Goal: Task Accomplishment & Management: Use online tool/utility

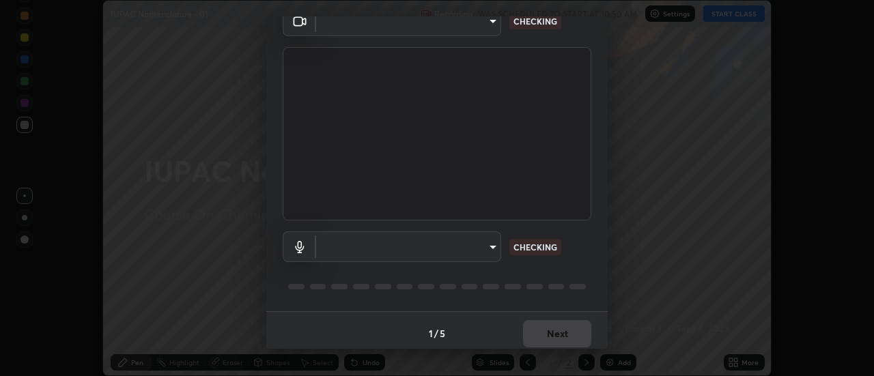
scroll to position [72, 0]
type input "985e4b1f72fc3b9494b48cef3b79fe3b682f9ae0bb15c20acfe574fe2aaad349"
type input "590fa5f00fdede53a57fcee1031d41721bed9a7619902c40e3b67fa21093de47"
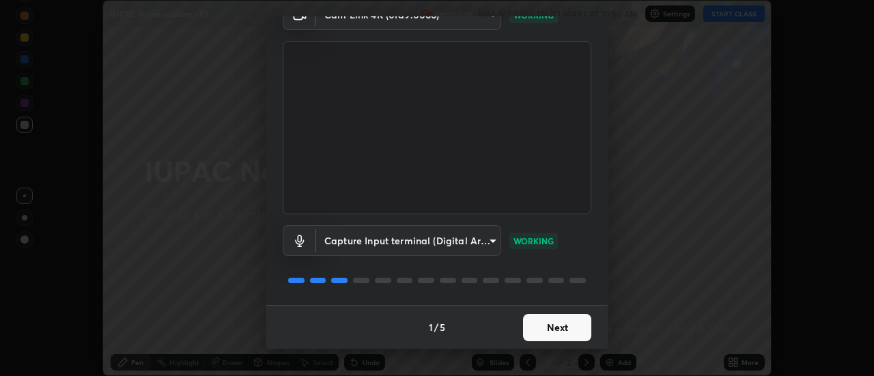
click at [546, 323] on button "Next" at bounding box center [557, 327] width 68 height 27
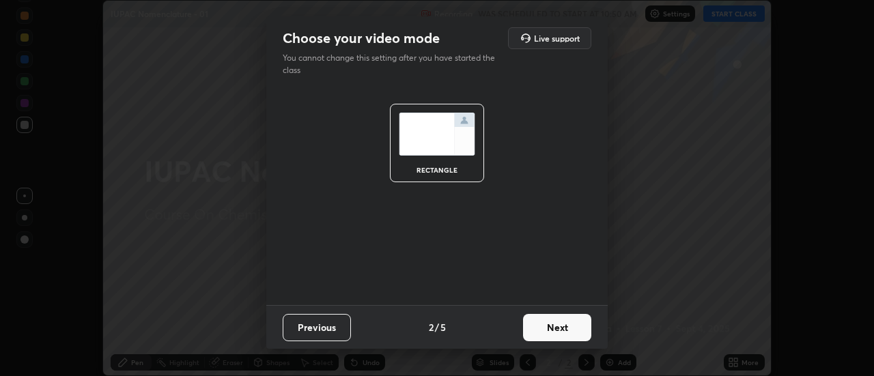
scroll to position [0, 0]
click at [556, 328] on button "Next" at bounding box center [557, 327] width 68 height 27
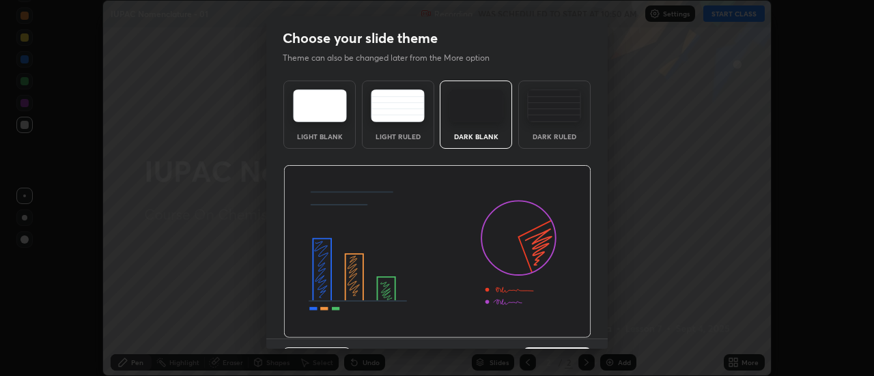
click at [561, 328] on img at bounding box center [437, 251] width 308 height 173
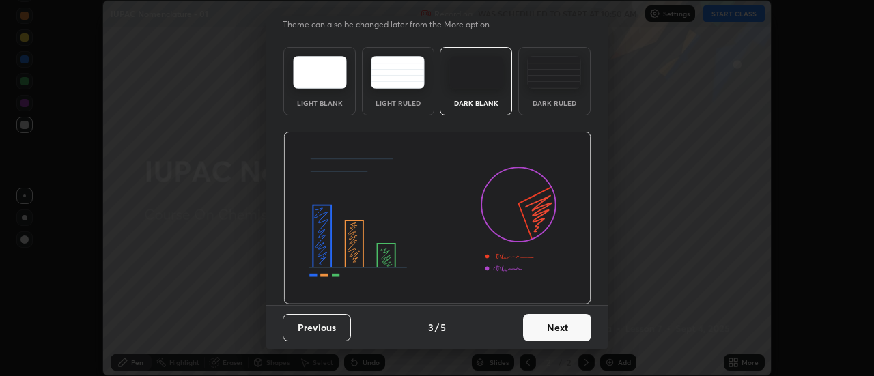
click at [558, 320] on button "Next" at bounding box center [557, 327] width 68 height 27
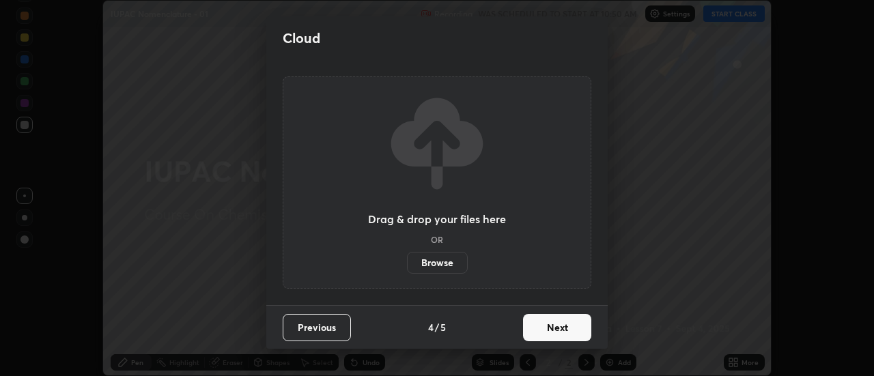
scroll to position [0, 0]
click at [567, 328] on button "Next" at bounding box center [557, 327] width 68 height 27
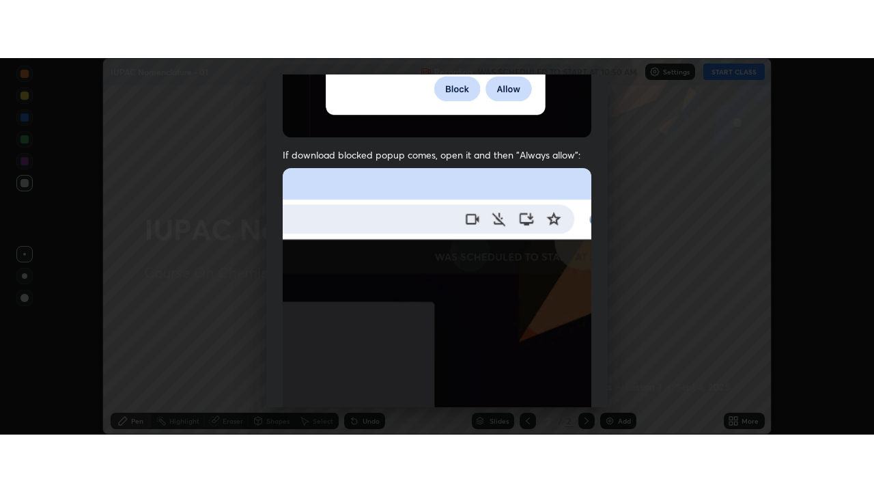
scroll to position [350, 0]
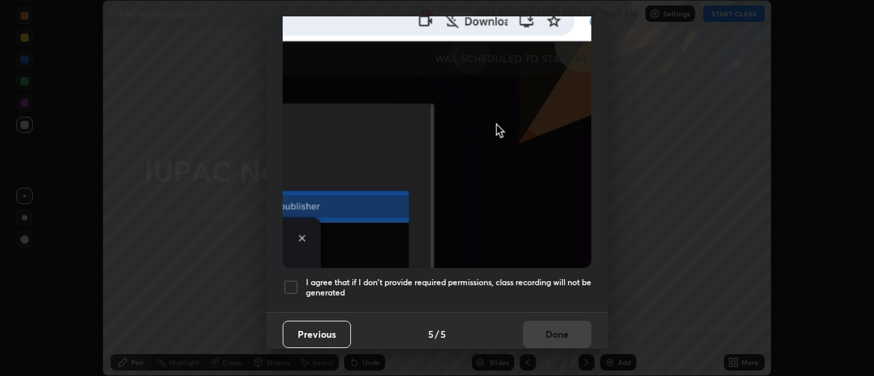
click at [542, 287] on h5 "I agree that if I don't provide required permissions, class recording will not …" at bounding box center [448, 287] width 285 height 21
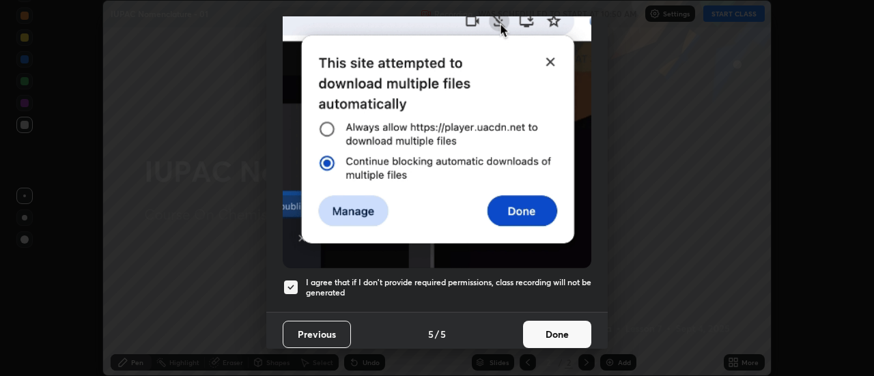
click at [549, 324] on button "Done" at bounding box center [557, 334] width 68 height 27
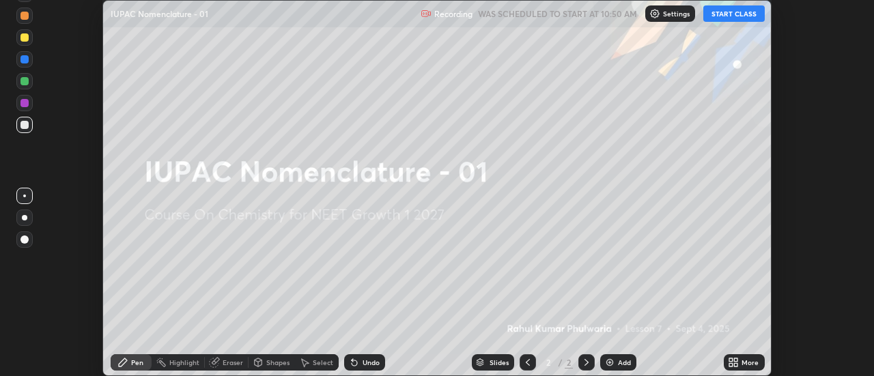
click at [735, 364] on icon at bounding box center [736, 364] width 3 height 3
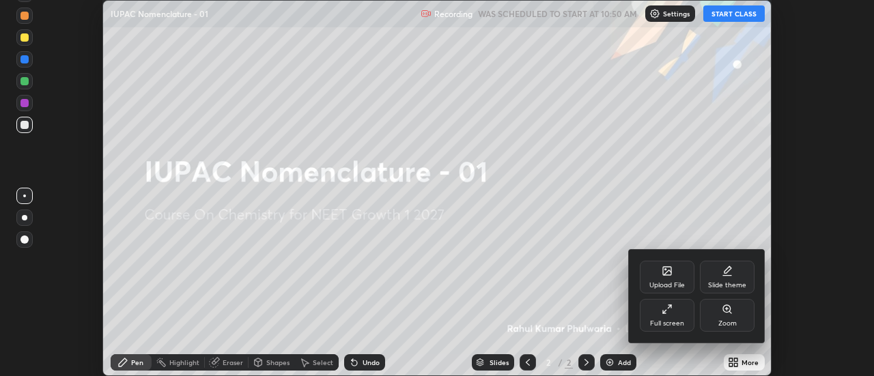
click at [668, 311] on icon at bounding box center [667, 309] width 11 height 11
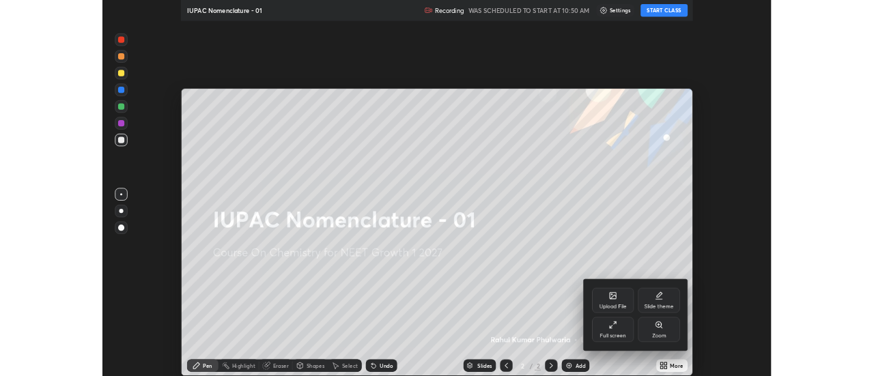
scroll to position [492, 874]
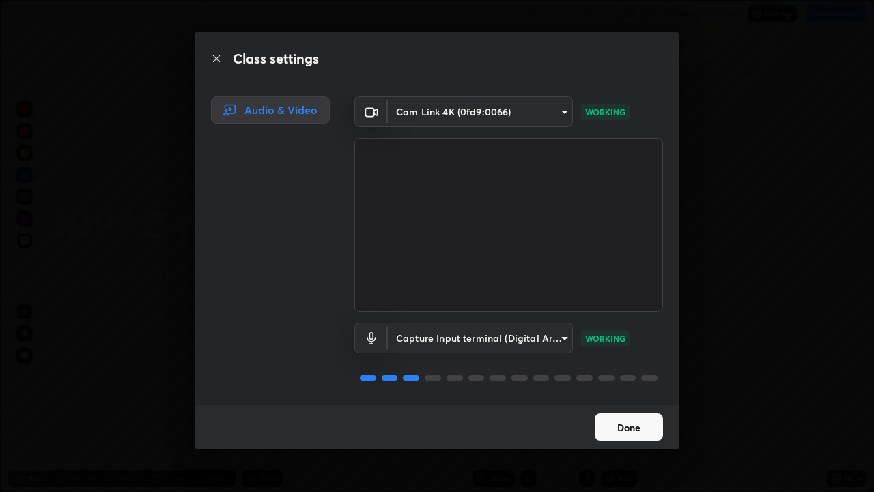
click at [621, 375] on button "Done" at bounding box center [629, 426] width 68 height 27
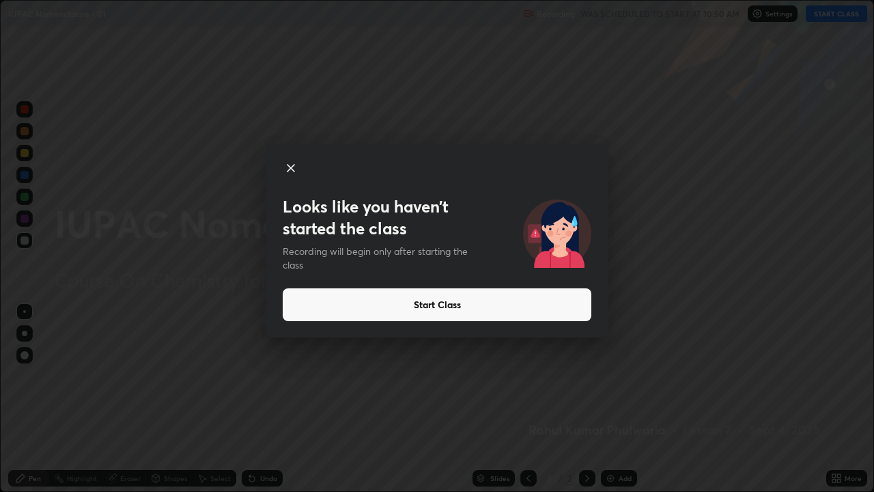
click at [563, 302] on button "Start Class" at bounding box center [437, 304] width 309 height 33
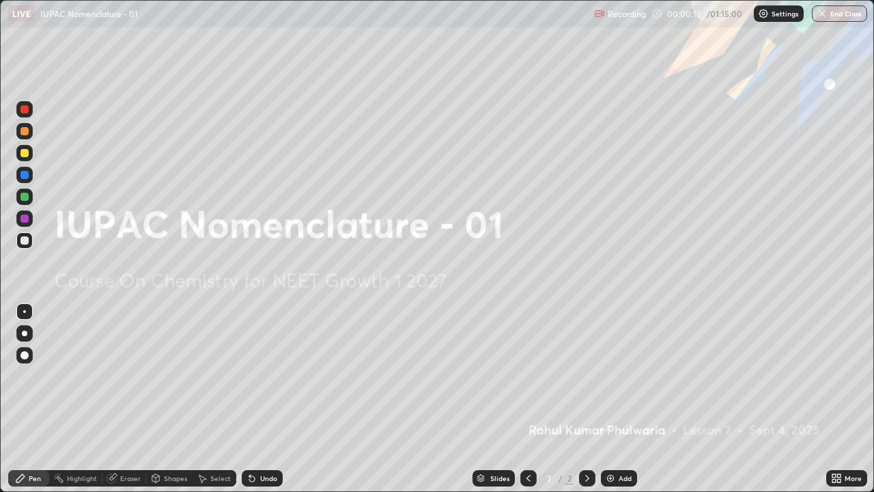
click at [607, 375] on img at bounding box center [610, 477] width 11 height 11
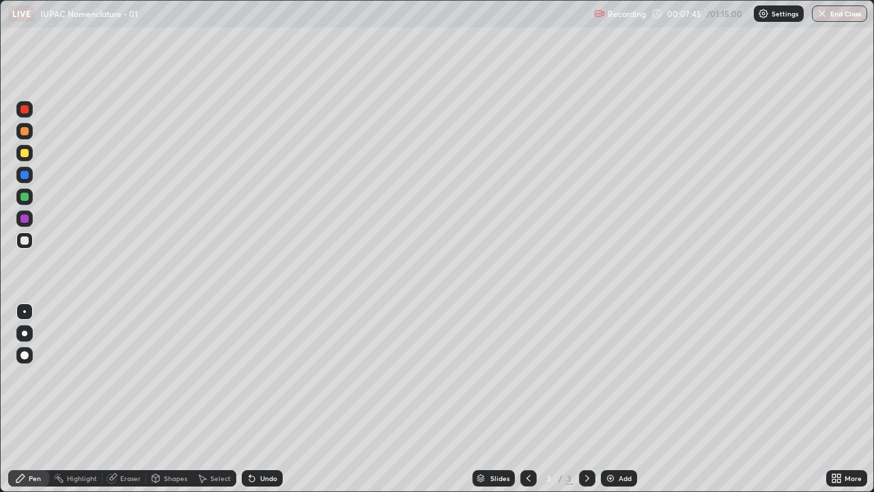
click at [130, 375] on div "Eraser" at bounding box center [130, 477] width 20 height 7
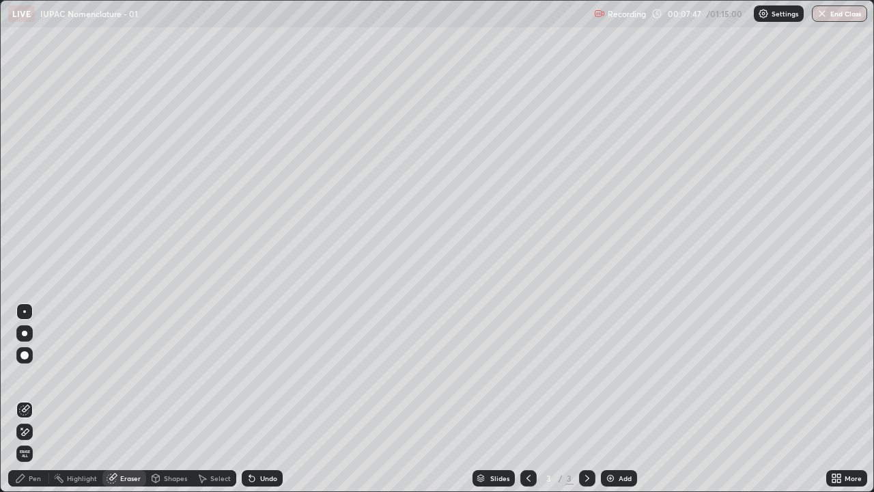
click at [44, 375] on div "Pen" at bounding box center [28, 478] width 41 height 16
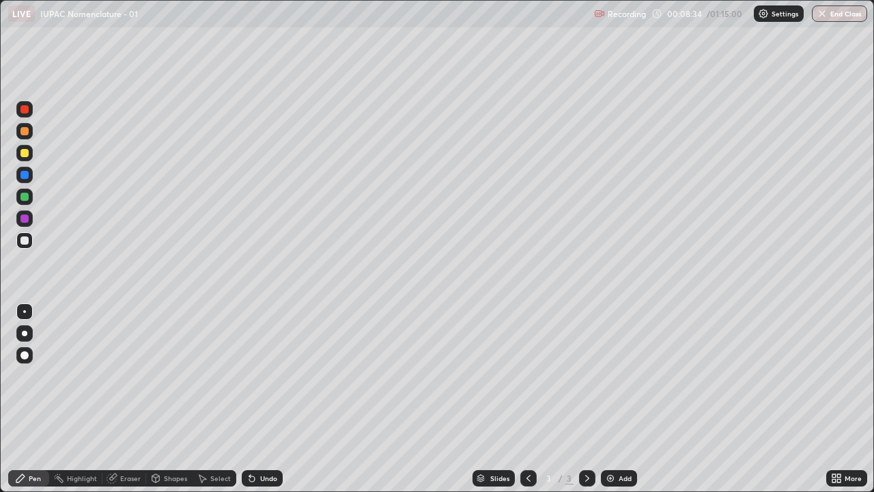
click at [10, 375] on div "Erase all" at bounding box center [24, 245] width 33 height 437
click at [23, 197] on div at bounding box center [24, 197] width 8 height 8
click at [24, 216] on div at bounding box center [24, 218] width 8 height 8
click at [25, 112] on div at bounding box center [24, 109] width 8 height 8
click at [27, 220] on div at bounding box center [24, 218] width 8 height 8
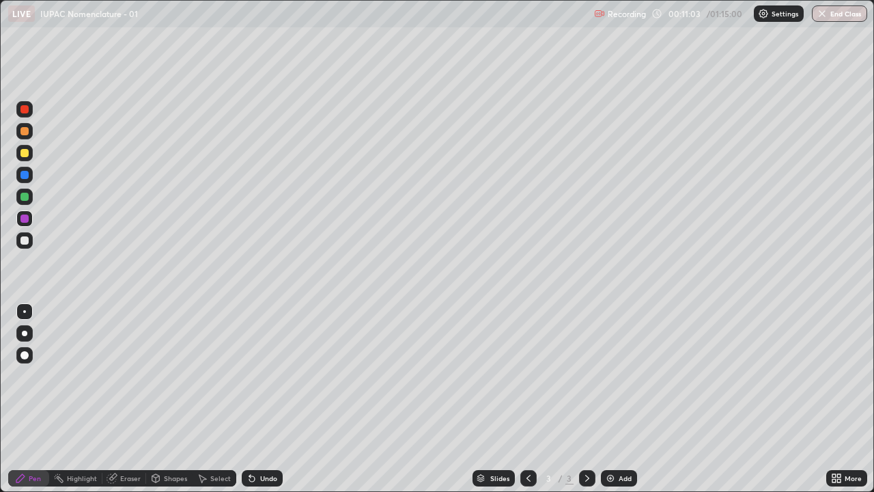
click at [24, 111] on div at bounding box center [24, 109] width 8 height 8
click at [25, 197] on div at bounding box center [24, 197] width 8 height 8
click at [23, 112] on div at bounding box center [24, 109] width 8 height 8
click at [23, 199] on div at bounding box center [24, 197] width 8 height 8
click at [26, 239] on div at bounding box center [24, 240] width 8 height 8
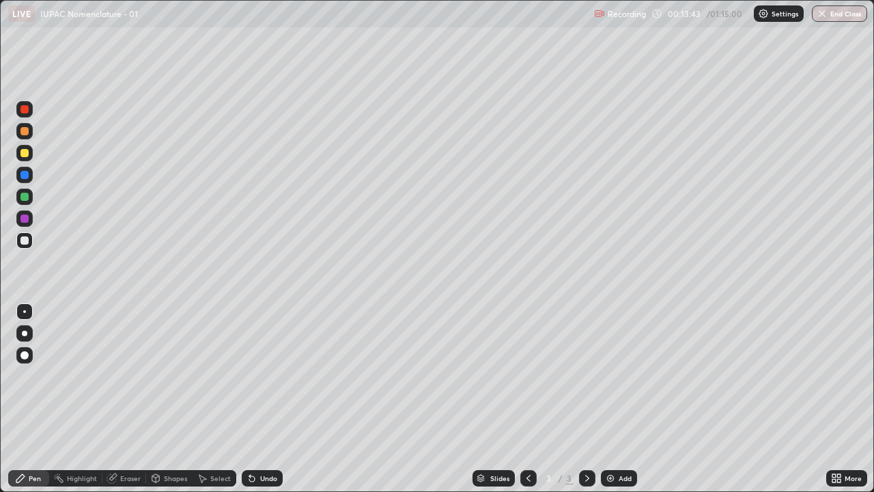
click at [23, 241] on div at bounding box center [24, 240] width 8 height 8
click at [23, 200] on div at bounding box center [24, 197] width 8 height 8
click at [23, 243] on div at bounding box center [24, 240] width 8 height 8
click at [134, 375] on div "Eraser" at bounding box center [130, 477] width 20 height 7
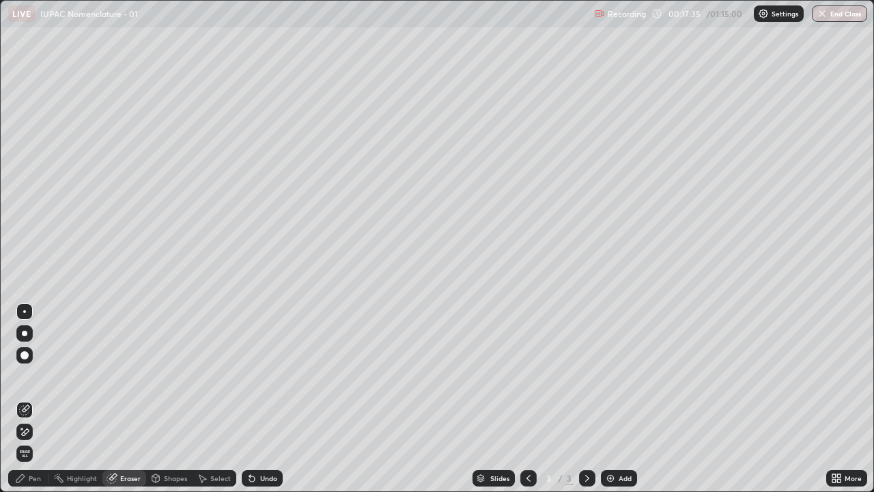
click at [38, 375] on div "Pen" at bounding box center [35, 477] width 12 height 7
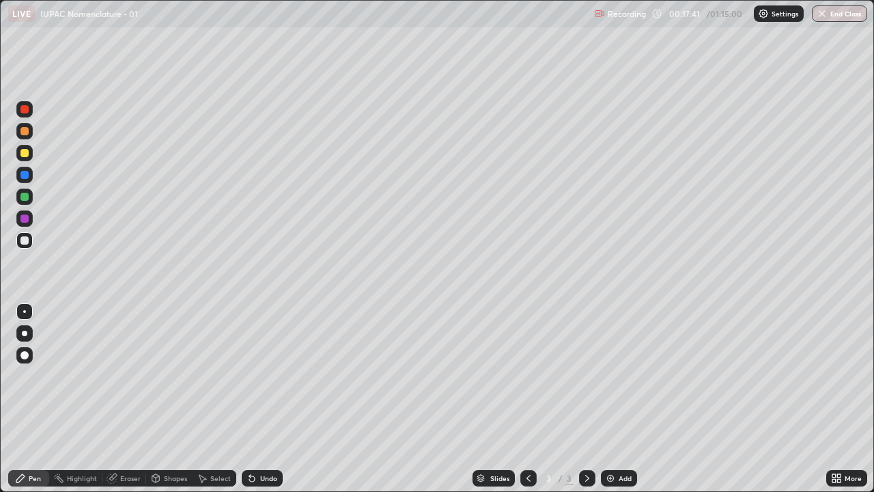
click at [23, 199] on div at bounding box center [24, 197] width 8 height 8
click at [22, 240] on div at bounding box center [24, 240] width 8 height 8
click at [23, 199] on div at bounding box center [24, 197] width 8 height 8
click at [27, 241] on div at bounding box center [24, 240] width 8 height 8
click at [608, 375] on img at bounding box center [610, 477] width 11 height 11
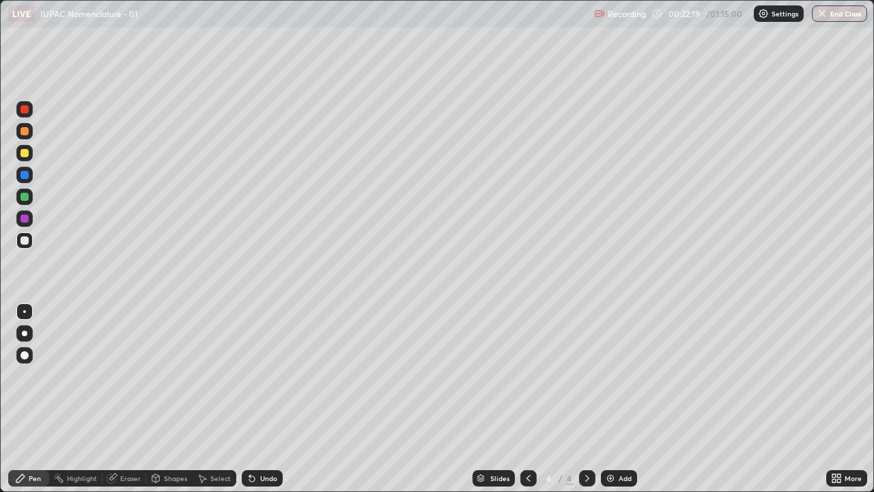
click at [129, 375] on div "Eraser" at bounding box center [130, 477] width 20 height 7
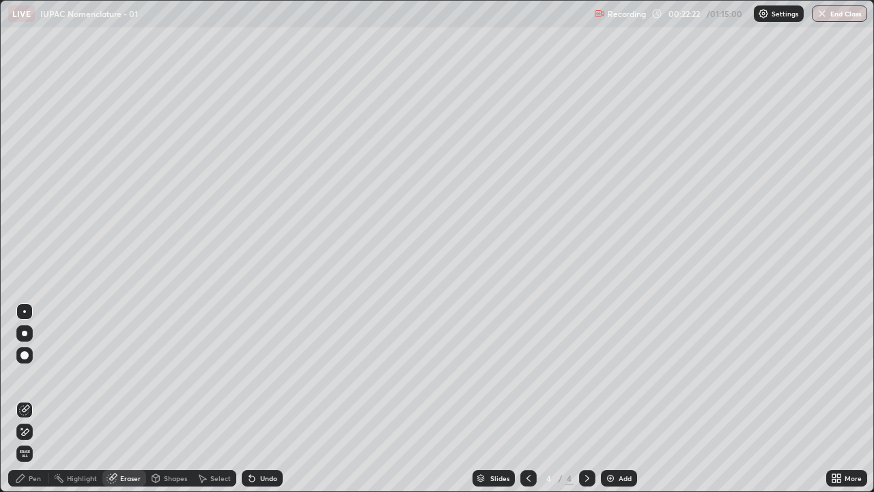
click at [38, 375] on div "Pen" at bounding box center [35, 477] width 12 height 7
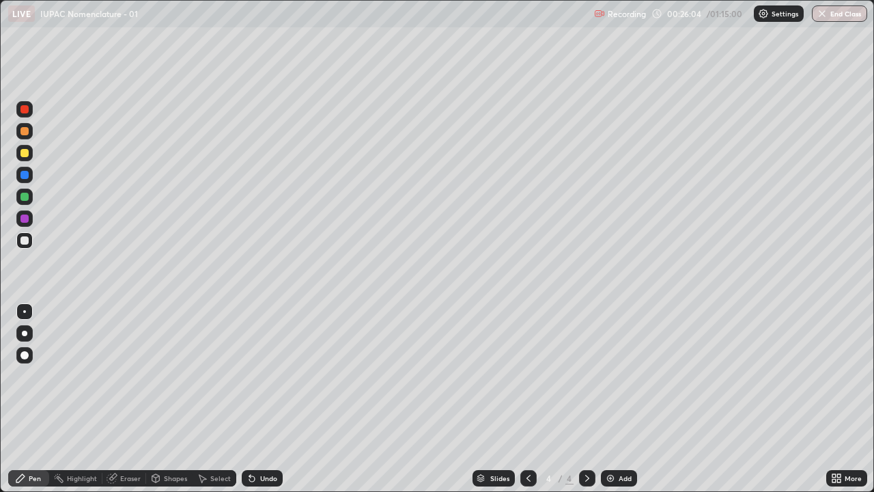
click at [27, 197] on div at bounding box center [24, 197] width 8 height 8
click at [117, 375] on div "Eraser" at bounding box center [124, 478] width 44 height 16
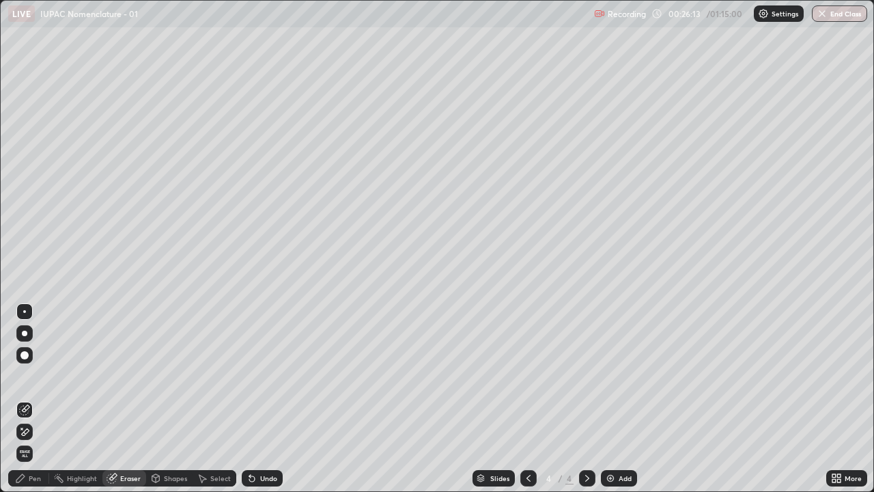
click at [38, 375] on div "Pen" at bounding box center [28, 478] width 41 height 16
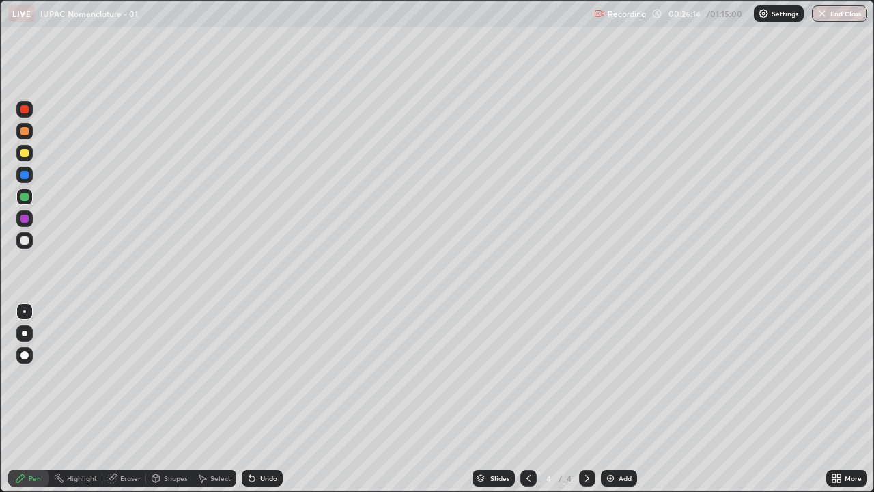
click at [24, 245] on div at bounding box center [24, 240] width 16 height 16
click at [25, 197] on div at bounding box center [24, 197] width 8 height 8
click at [25, 238] on div at bounding box center [24, 240] width 8 height 8
click at [25, 197] on div at bounding box center [24, 197] width 8 height 8
click at [21, 240] on div at bounding box center [24, 240] width 8 height 8
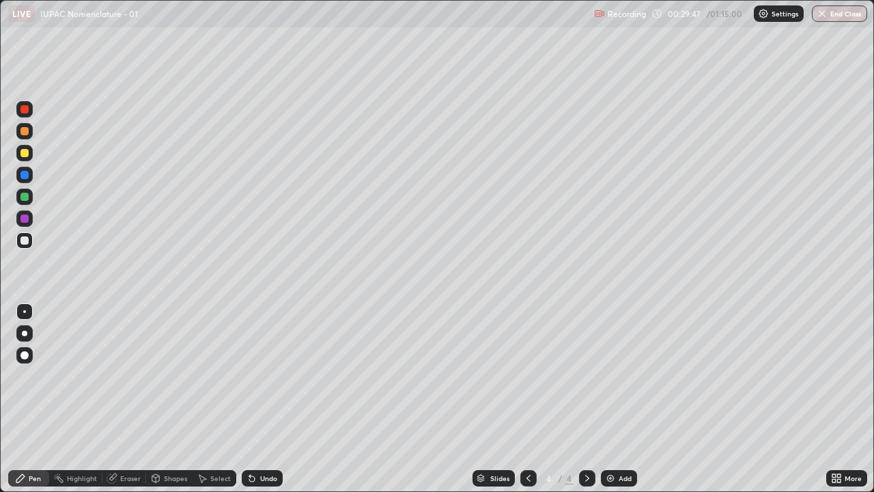
click at [25, 197] on div at bounding box center [24, 197] width 8 height 8
click at [24, 242] on div at bounding box center [24, 240] width 8 height 8
click at [23, 197] on div at bounding box center [24, 197] width 8 height 8
click at [24, 242] on div at bounding box center [24, 240] width 8 height 8
click at [23, 198] on div at bounding box center [24, 197] width 8 height 8
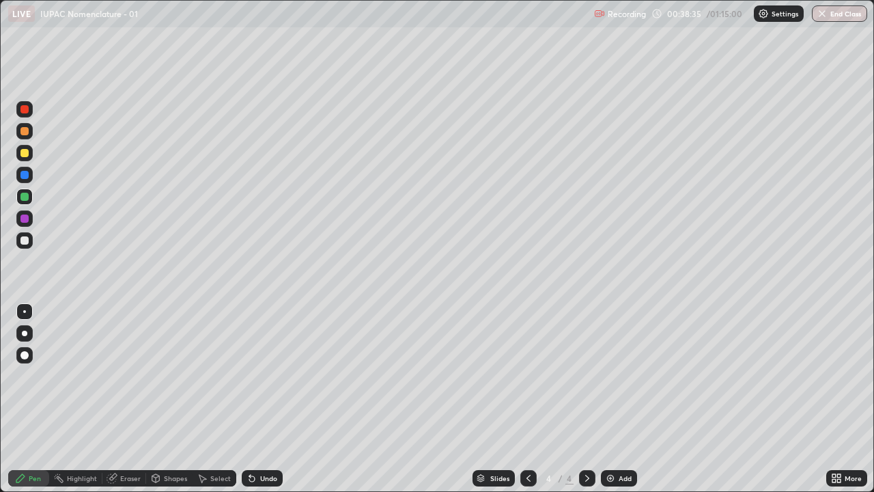
click at [608, 375] on img at bounding box center [610, 477] width 11 height 11
click at [25, 238] on div at bounding box center [24, 240] width 8 height 8
click at [123, 375] on div "Eraser" at bounding box center [124, 478] width 44 height 16
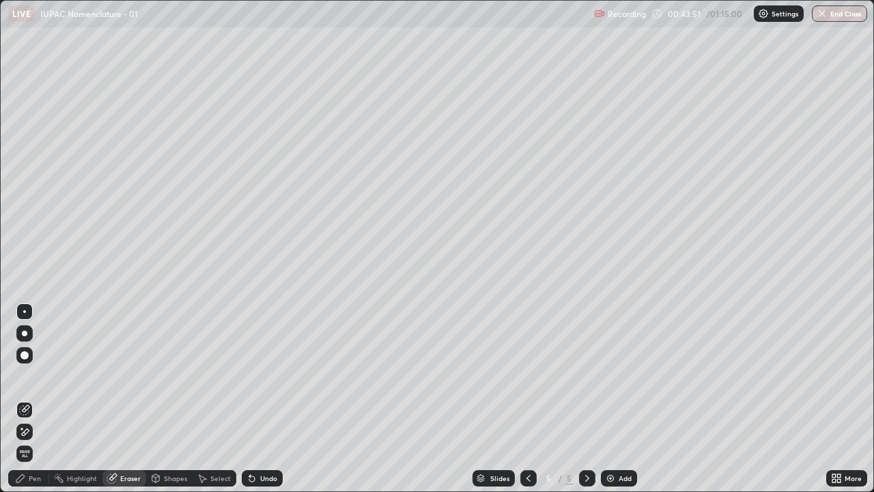
click at [37, 375] on div "Pen" at bounding box center [35, 477] width 12 height 7
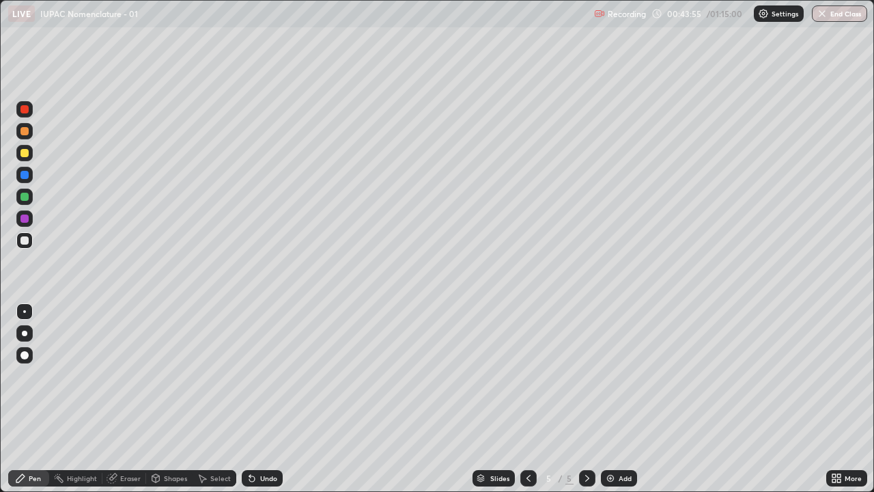
click at [23, 195] on div at bounding box center [24, 197] width 8 height 8
click at [23, 155] on div at bounding box center [24, 153] width 8 height 8
click at [20, 239] on div at bounding box center [24, 240] width 8 height 8
click at [22, 195] on div at bounding box center [24, 197] width 8 height 8
click at [26, 242] on div at bounding box center [24, 240] width 8 height 8
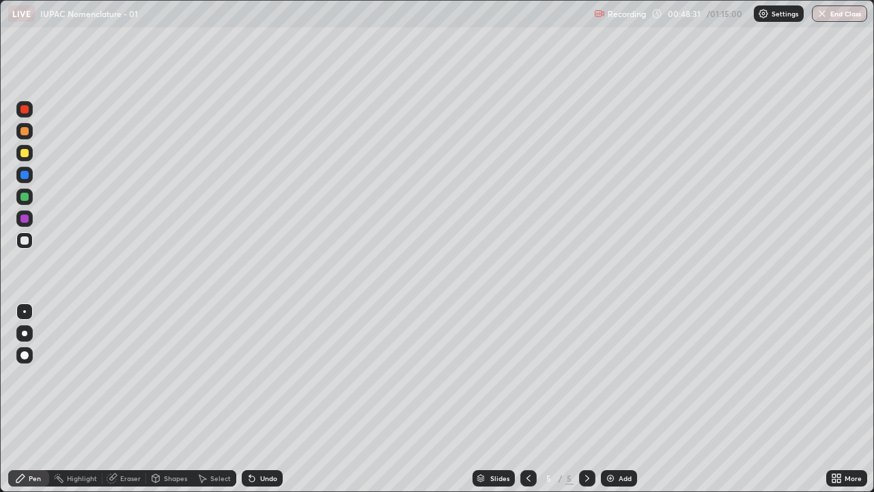
click at [23, 200] on div at bounding box center [24, 197] width 8 height 8
click at [25, 132] on div at bounding box center [24, 131] width 8 height 8
click at [22, 240] on div at bounding box center [24, 240] width 8 height 8
click at [20, 199] on div at bounding box center [24, 197] width 8 height 8
click at [23, 239] on div at bounding box center [24, 240] width 8 height 8
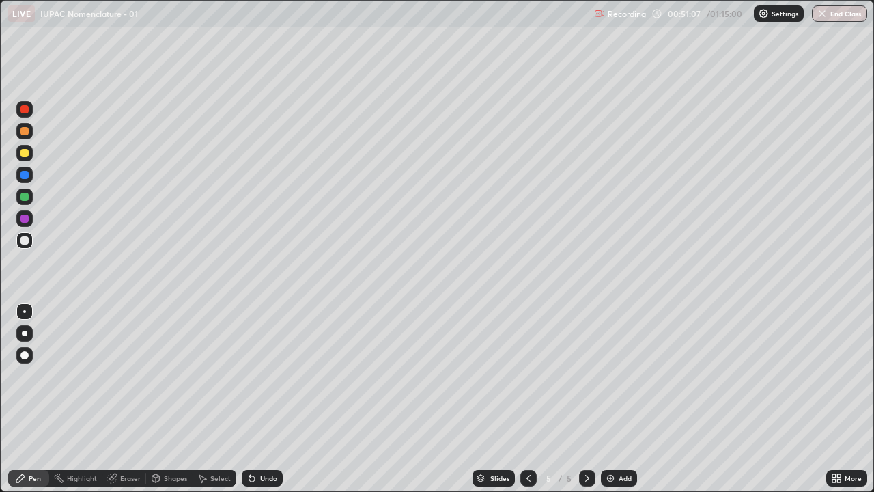
click at [607, 375] on img at bounding box center [610, 477] width 11 height 11
click at [20, 195] on div at bounding box center [24, 197] width 8 height 8
click at [25, 153] on div at bounding box center [24, 153] width 8 height 8
click at [115, 375] on div "Eraser" at bounding box center [124, 478] width 44 height 16
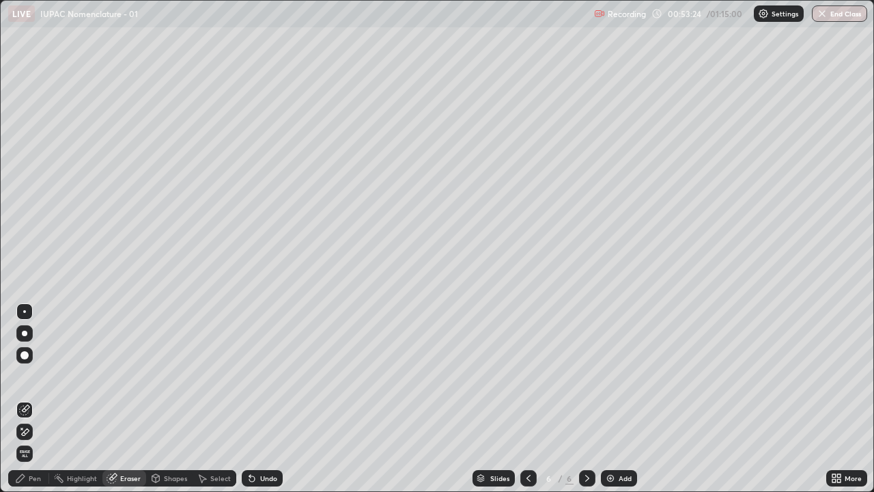
click at [46, 375] on div "Pen" at bounding box center [28, 478] width 41 height 16
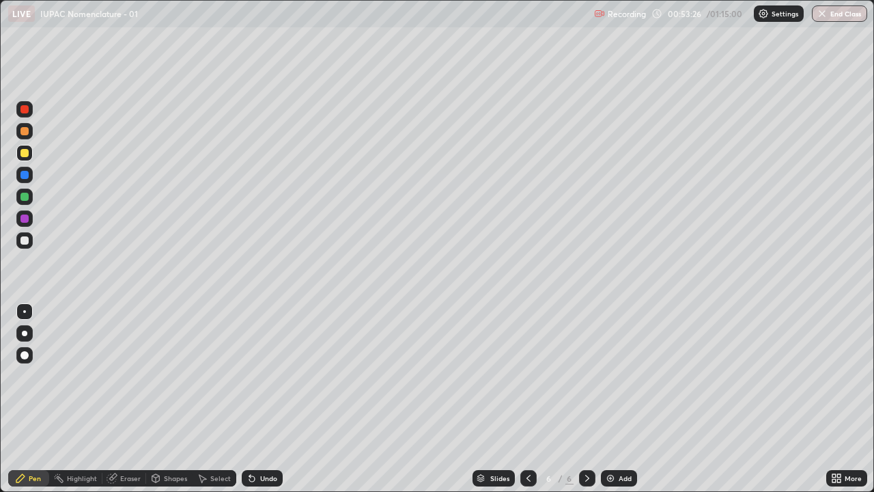
click at [25, 240] on div at bounding box center [24, 240] width 8 height 8
click at [22, 198] on div at bounding box center [24, 197] width 8 height 8
click at [23, 239] on div at bounding box center [24, 240] width 8 height 8
click at [0, 295] on div "Setting up your live class" at bounding box center [437, 246] width 874 height 492
click at [24, 197] on div at bounding box center [24, 197] width 8 height 8
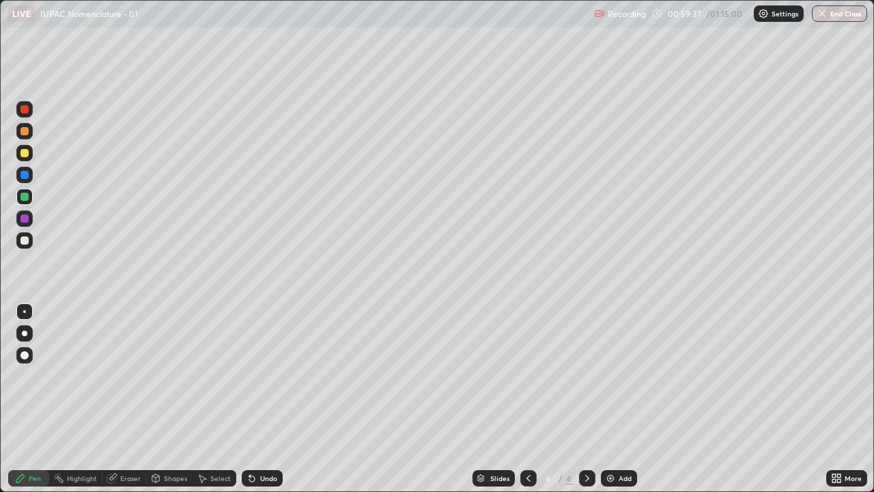
click at [27, 243] on div at bounding box center [24, 240] width 8 height 8
click at [20, 199] on div at bounding box center [24, 197] width 8 height 8
click at [24, 156] on div at bounding box center [24, 153] width 8 height 8
click at [847, 15] on button "End Class" at bounding box center [840, 13] width 54 height 16
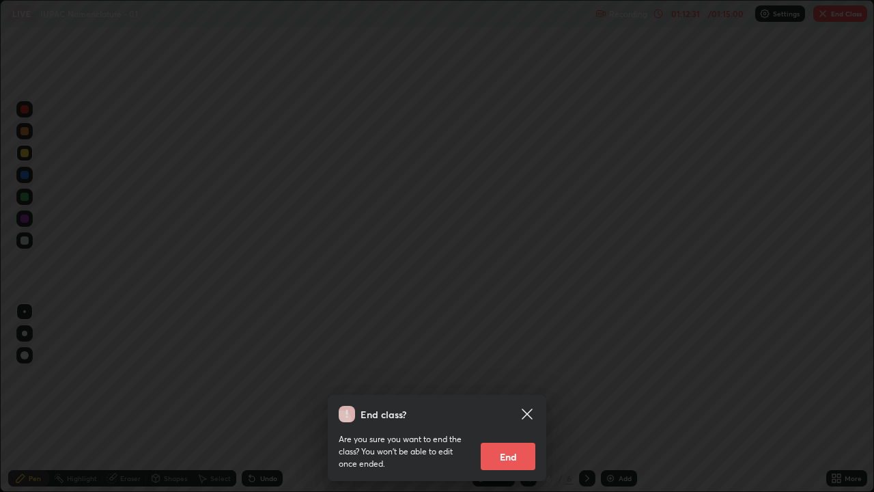
click at [517, 375] on button "End" at bounding box center [508, 455] width 55 height 27
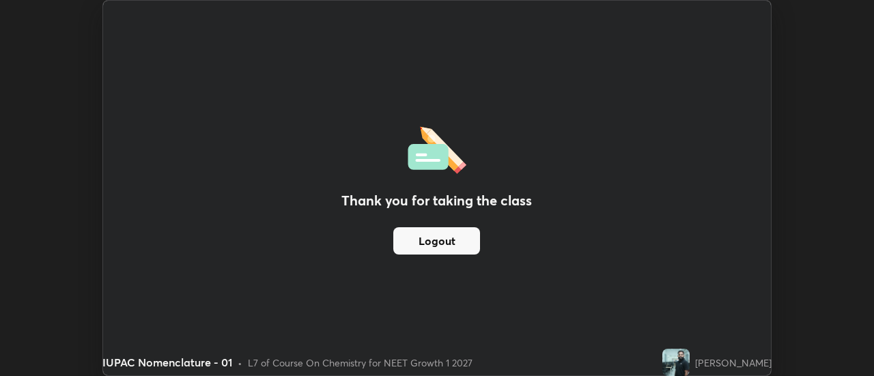
scroll to position [67894, 67396]
